Goal: Task Accomplishment & Management: Manage account settings

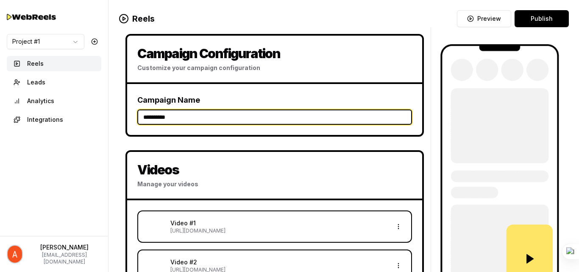
click at [180, 120] on input "**********" at bounding box center [274, 116] width 275 height 15
type input "*"
type input "********"
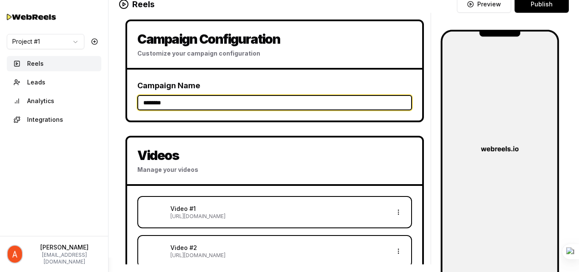
scroll to position [29, 0]
